Goal: Find specific page/section: Find specific page/section

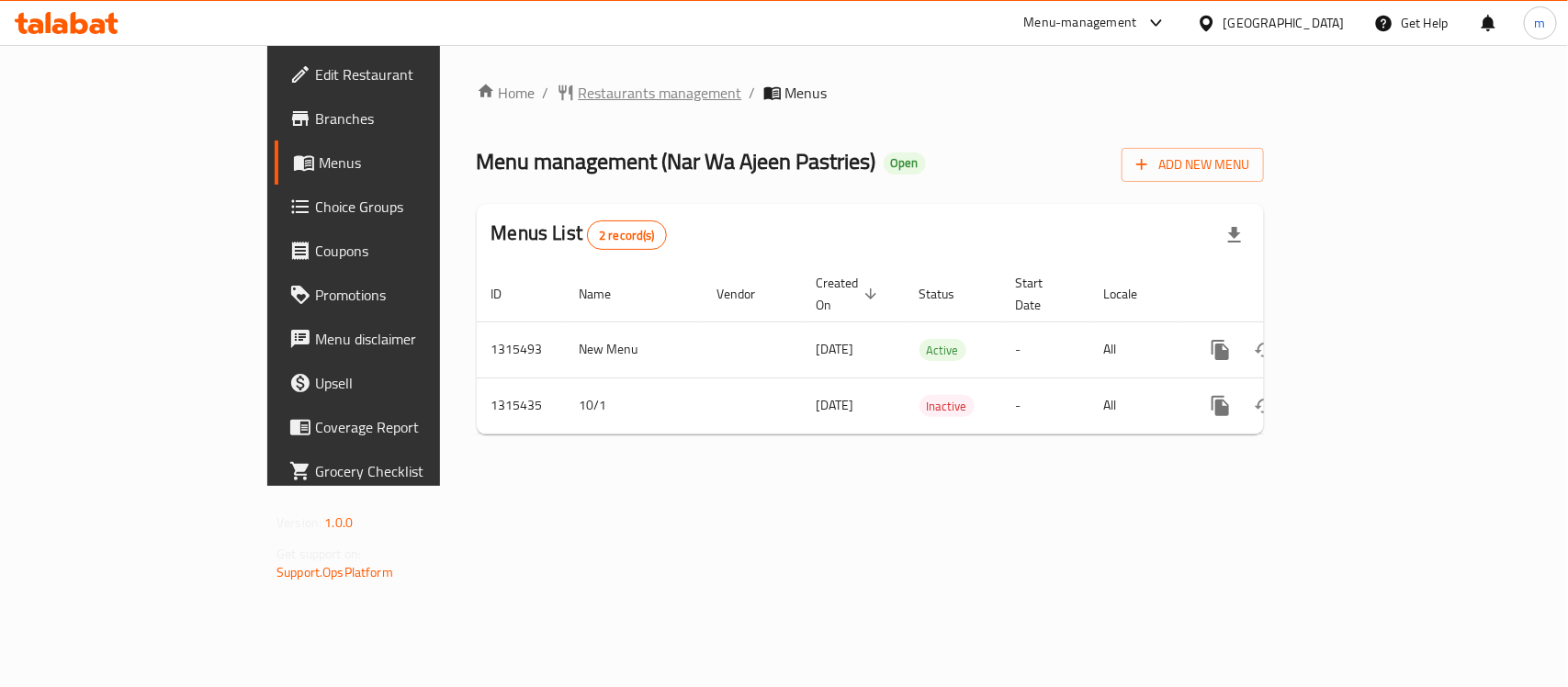
click at [579, 85] on span "Restaurants management" at bounding box center [660, 92] width 164 height 22
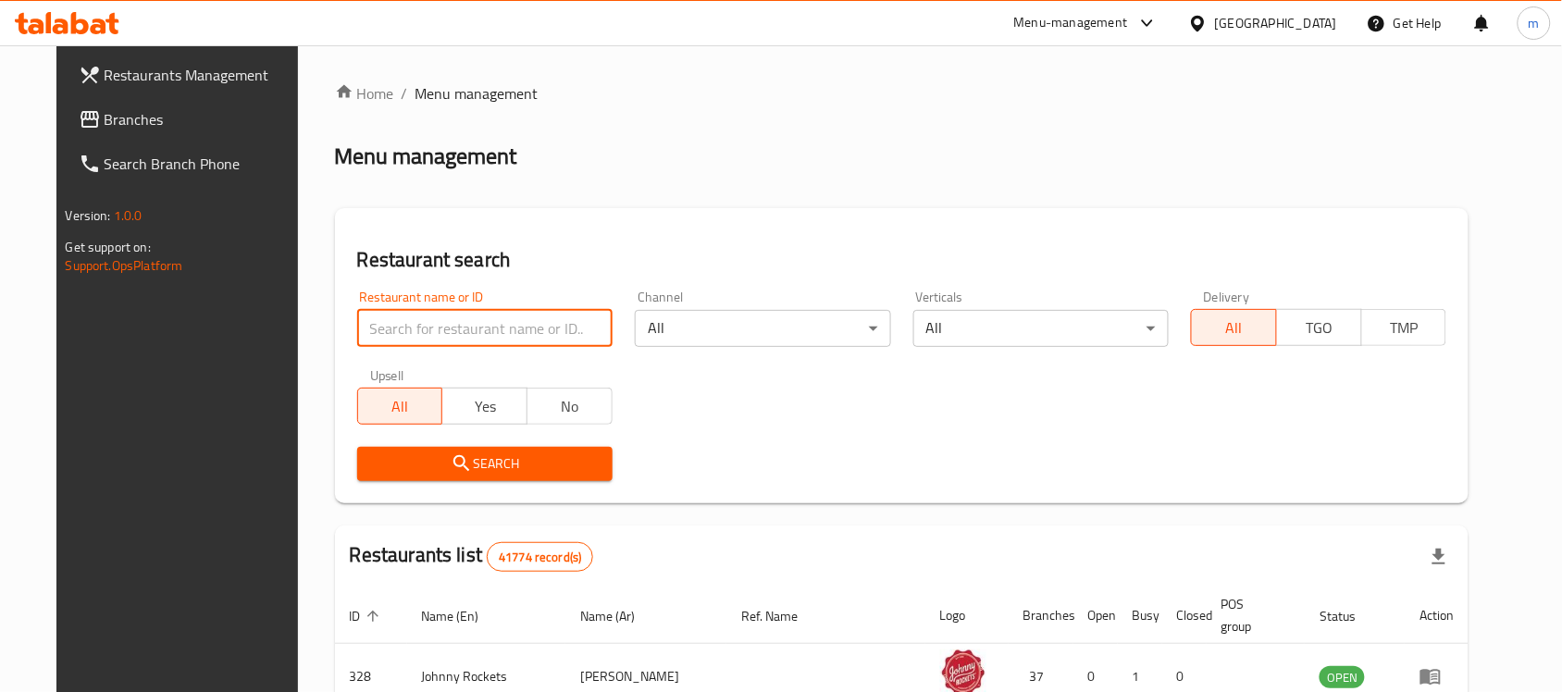
click at [368, 326] on input "search" at bounding box center [484, 328] width 255 height 37
paste input "707289"
type input "707289"
click button "Search" at bounding box center [484, 464] width 255 height 34
